Goal: Information Seeking & Learning: Learn about a topic

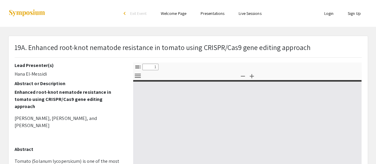
scroll to position [38, 0]
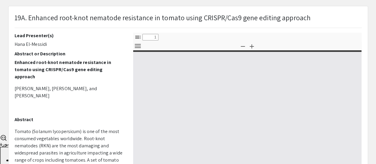
select select "custom"
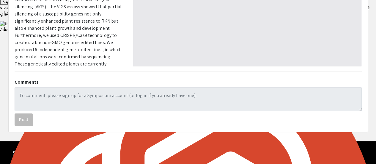
type input "0"
select select "custom"
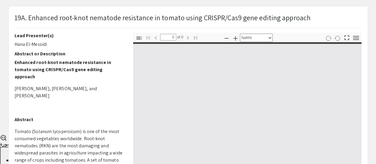
scroll to position [0, 0]
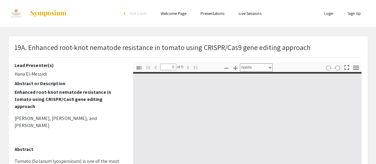
type input "1"
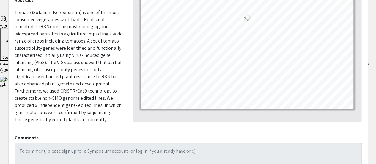
select select "auto"
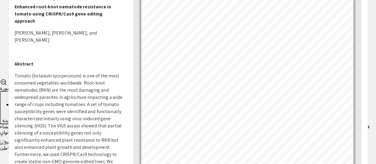
scroll to position [26, 0]
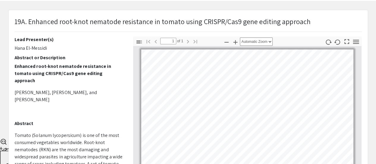
click at [84, 19] on p "19A. Enhanced root-knot nematode resistance in tomato using CRISPR/Cas9 gene ed…" at bounding box center [163, 21] width 296 height 11
type textarea "knot"
click at [84, 19] on p "19A. Enhanced root-knot nematode resistance in tomato using CRISPR/Cas9 gene ed…" at bounding box center [163, 21] width 296 height 11
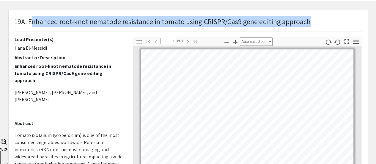
drag, startPoint x: 31, startPoint y: 22, endPoint x: 311, endPoint y: 21, distance: 280.3
click at [311, 21] on div "19A. Enhanced root-knot nematode resistance in tomato using CRISPR/Cas9 gene ed…" at bounding box center [188, 26] width 356 height 20
copy p "nhanced root-knot nematode resistance in tomato using CRISPR/Cas9 gene editing …"
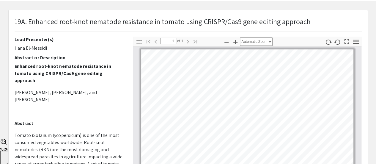
drag, startPoint x: 54, startPoint y: 100, endPoint x: 26, endPoint y: 85, distance: 31.4
click at [54, 108] on p at bounding box center [70, 111] width 110 height 7
click at [26, 89] on p "[PERSON_NAME], [PERSON_NAME], and [PERSON_NAME]" at bounding box center [70, 96] width 110 height 14
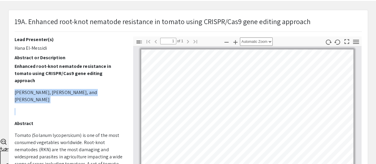
click at [26, 89] on p "[PERSON_NAME], [PERSON_NAME], and [PERSON_NAME]" at bounding box center [70, 96] width 110 height 14
copy p "[PERSON_NAME], [PERSON_NAME], and [PERSON_NAME]"
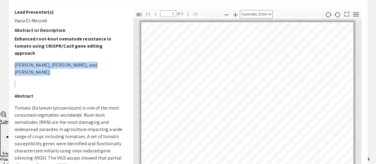
scroll to position [0, 0]
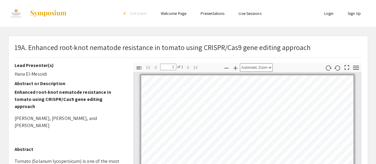
click at [65, 95] on p "Enhanced root-knot nematode resistance in tomato using CRISPR/Cas9 gene editing…" at bounding box center [70, 98] width 110 height 21
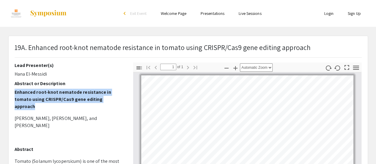
drag, startPoint x: 103, startPoint y: 100, endPoint x: 14, endPoint y: 92, distance: 88.8
click at [15, 92] on p "Enhanced root-knot nematode resistance in tomato using CRISPR/Cas9 gene editing…" at bounding box center [70, 98] width 110 height 21
copy strong "Enhanced root-knot nematode resistance in tomato using CRISPR/Cas9 gene editing…"
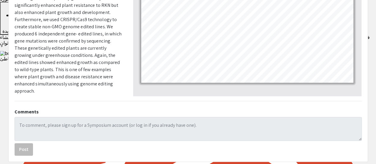
scroll to position [204, 0]
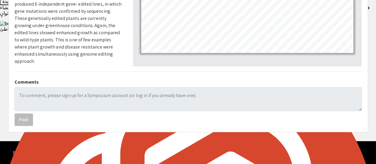
drag, startPoint x: 70, startPoint y: 153, endPoint x: 47, endPoint y: 154, distance: 23.5
click at [47, 154] on div "Symposium™ by ForagerOne © 2025" at bounding box center [50, 153] width 74 height 24
copy div "ForagerOne"
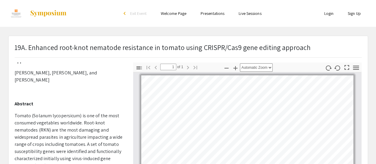
scroll to position [0, 0]
select select "page-width"
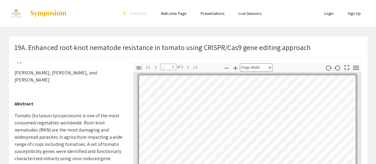
drag, startPoint x: 269, startPoint y: 99, endPoint x: 280, endPoint y: 97, distance: 11.1
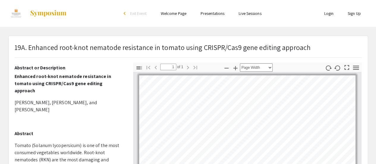
click at [90, 99] on p "[PERSON_NAME], [PERSON_NAME], and [PERSON_NAME]" at bounding box center [70, 106] width 110 height 14
click at [87, 99] on p "[PERSON_NAME], [PERSON_NAME], and [PERSON_NAME]" at bounding box center [70, 106] width 110 height 14
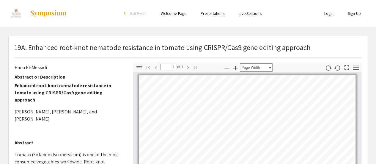
scroll to position [0, 0]
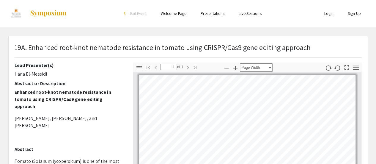
click at [91, 94] on strong "Enhanced root-knot nematode resistance in tomato using CRISPR/Cas9 gene editing…" at bounding box center [63, 99] width 97 height 20
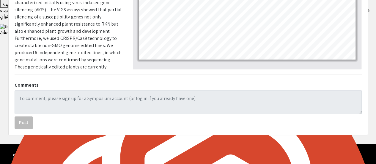
scroll to position [204, 0]
